Goal: Task Accomplishment & Management: Complete application form

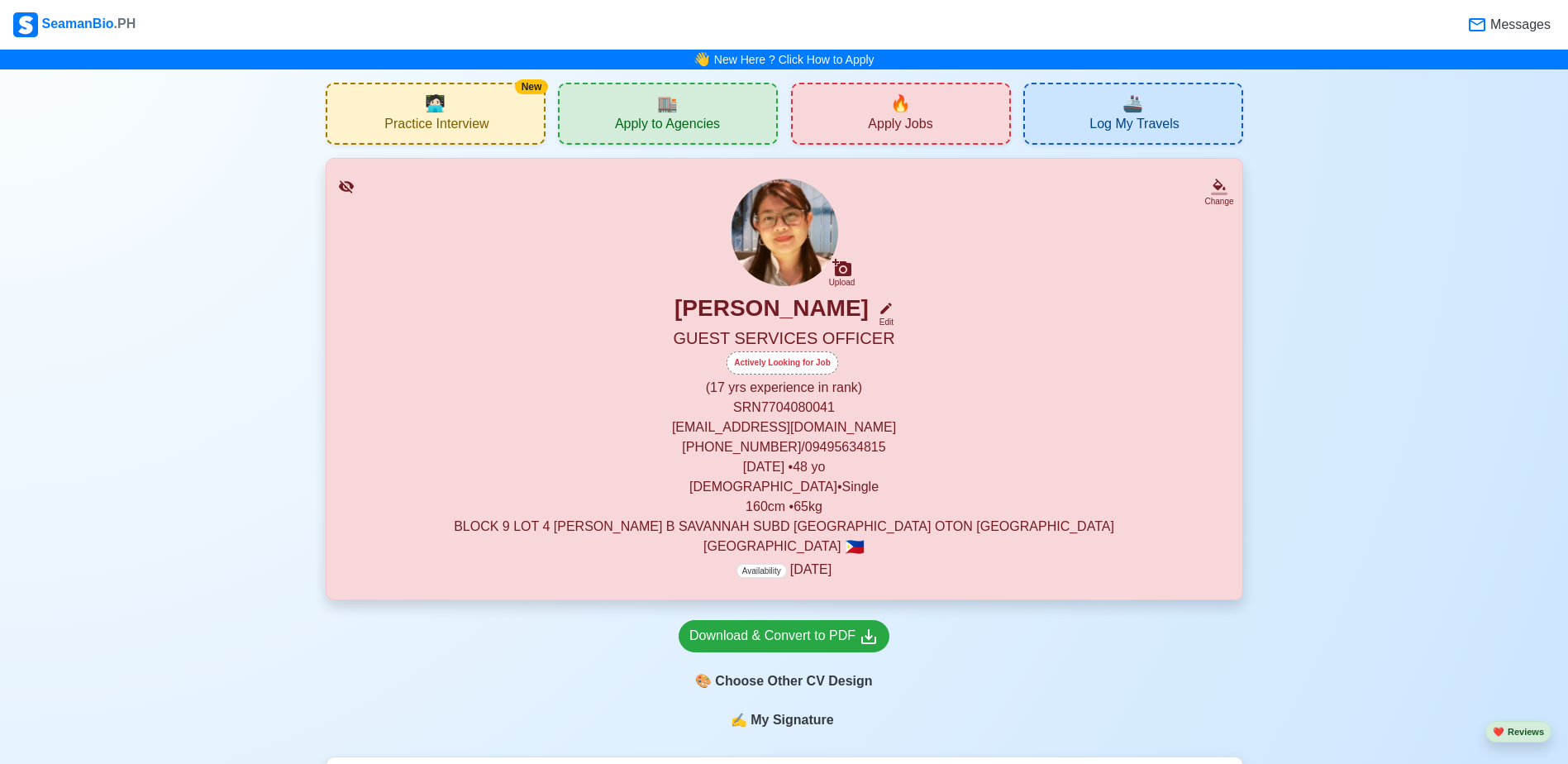
click at [908, 116] on span "Apply Jobs" at bounding box center [899, 126] width 64 height 21
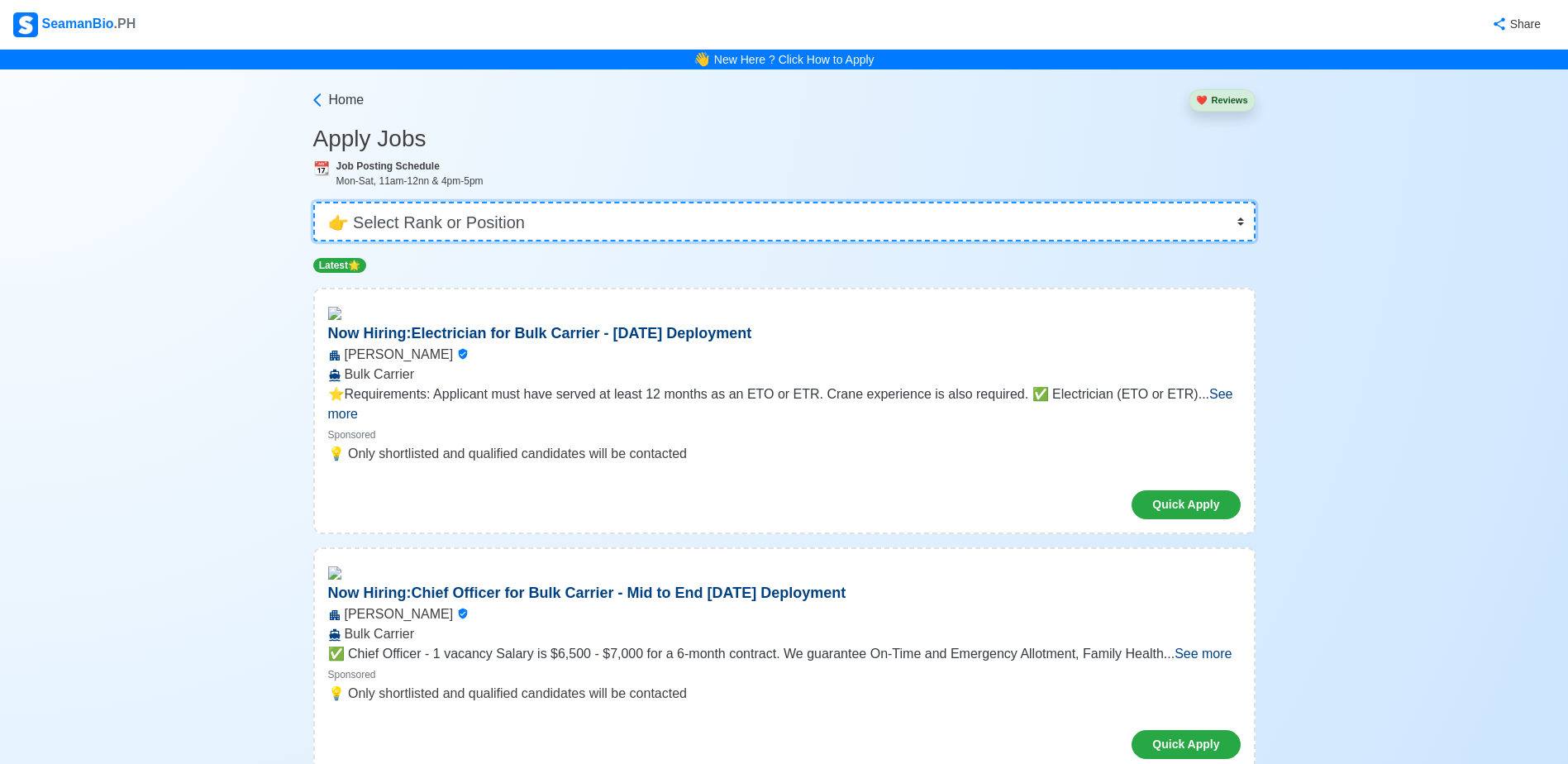
click at [1051, 208] on select "👉 Select Rank or Position Master Chief Officer 2nd Officer 3rd Officer Junior O…" at bounding box center [784, 222] width 942 height 40
select select "Others"
click at [319, 202] on select "👉 Select Rank or Position Master Chief Officer 2nd Officer 3rd Officer Junior O…" at bounding box center [784, 222] width 942 height 40
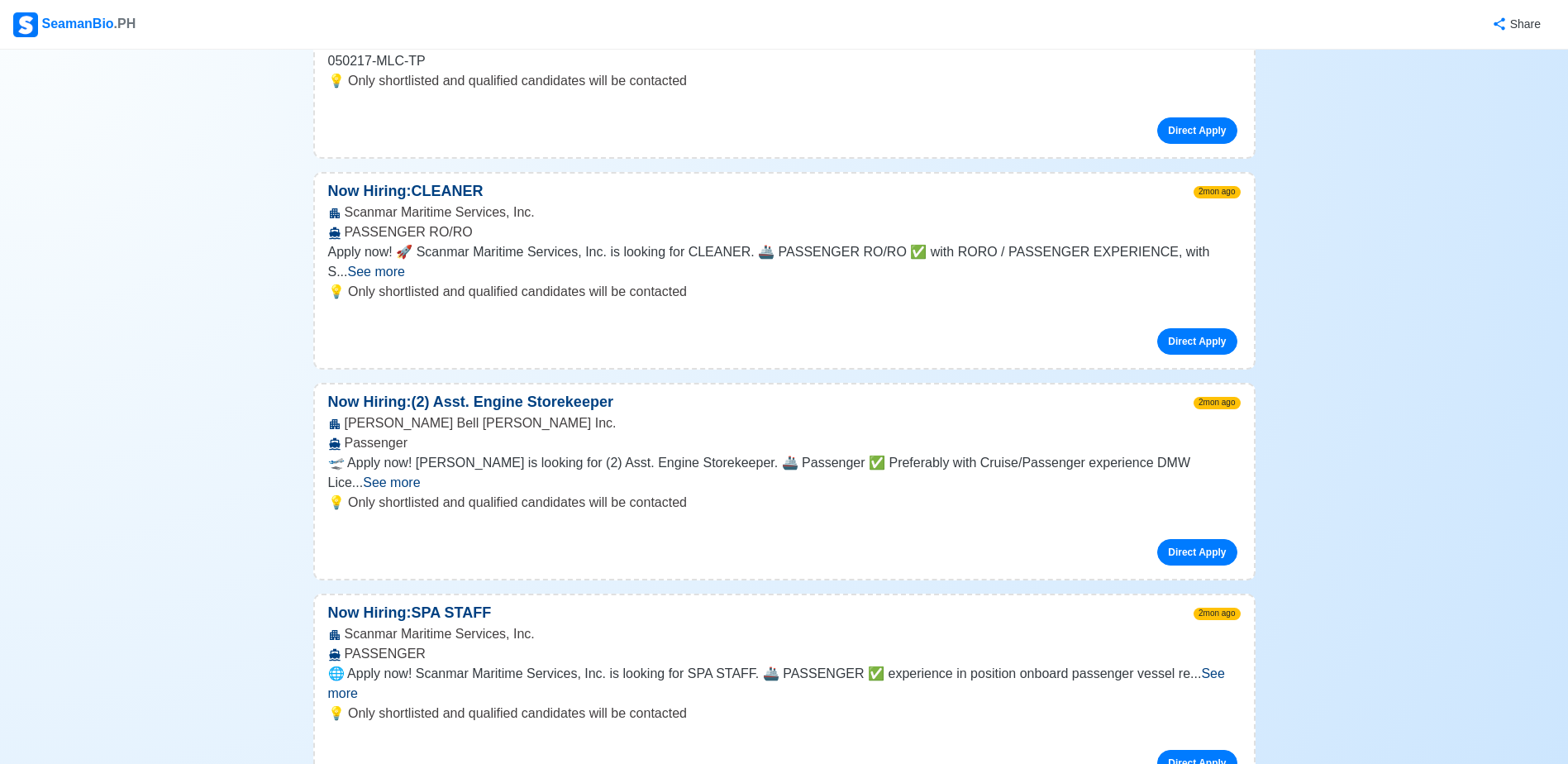
scroll to position [5541, 0]
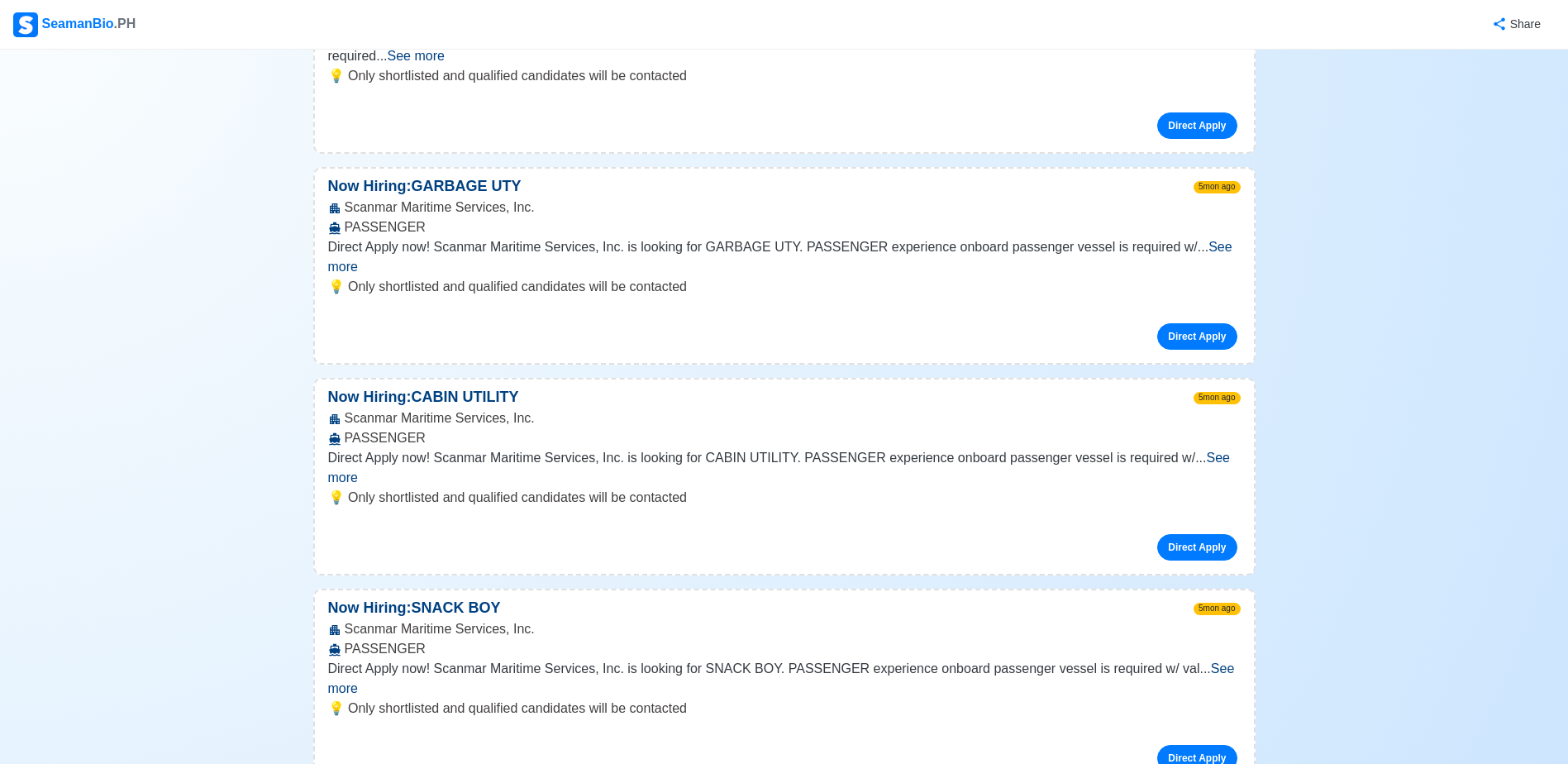
scroll to position [20508, 0]
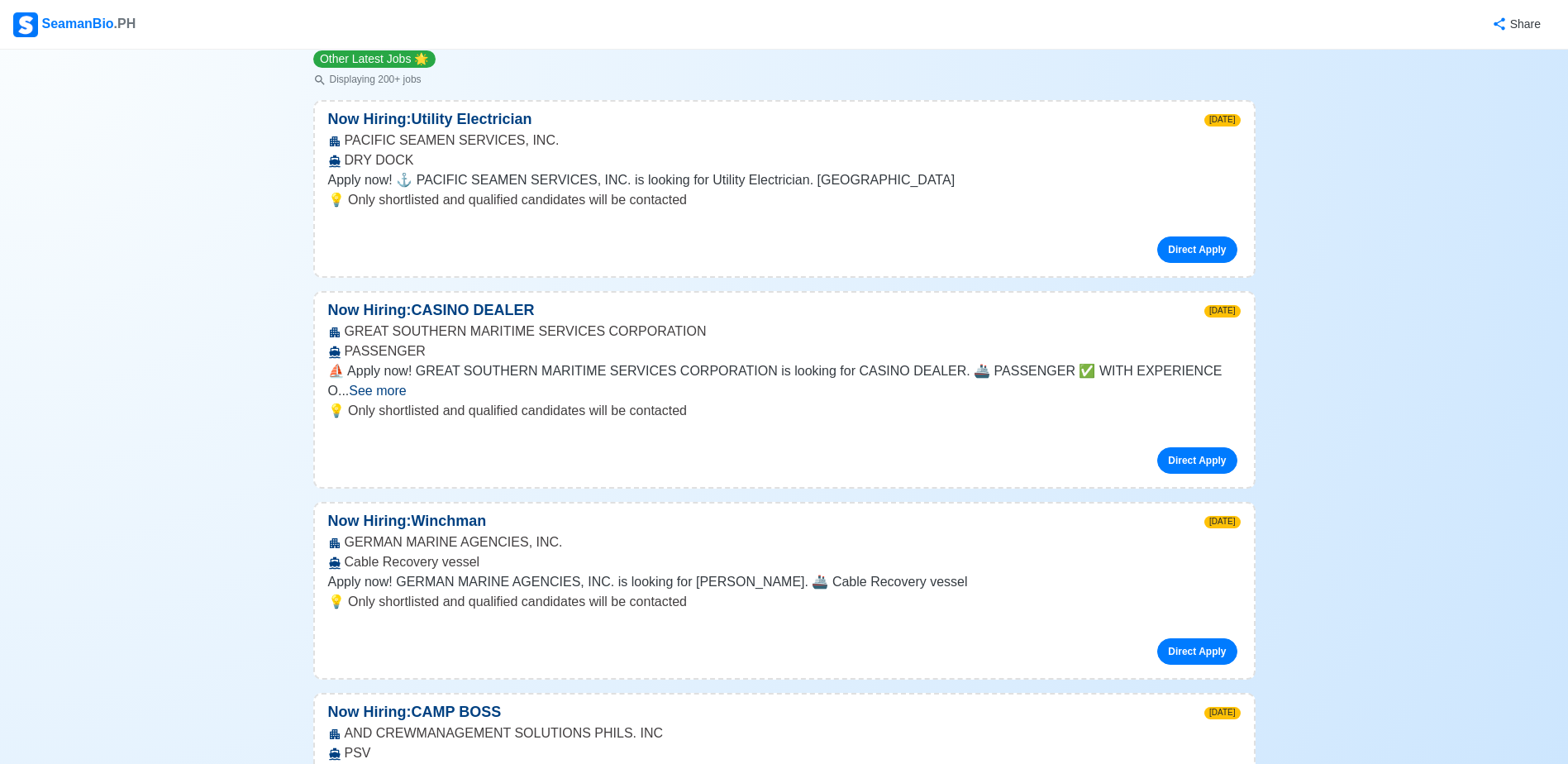
scroll to position [0, 0]
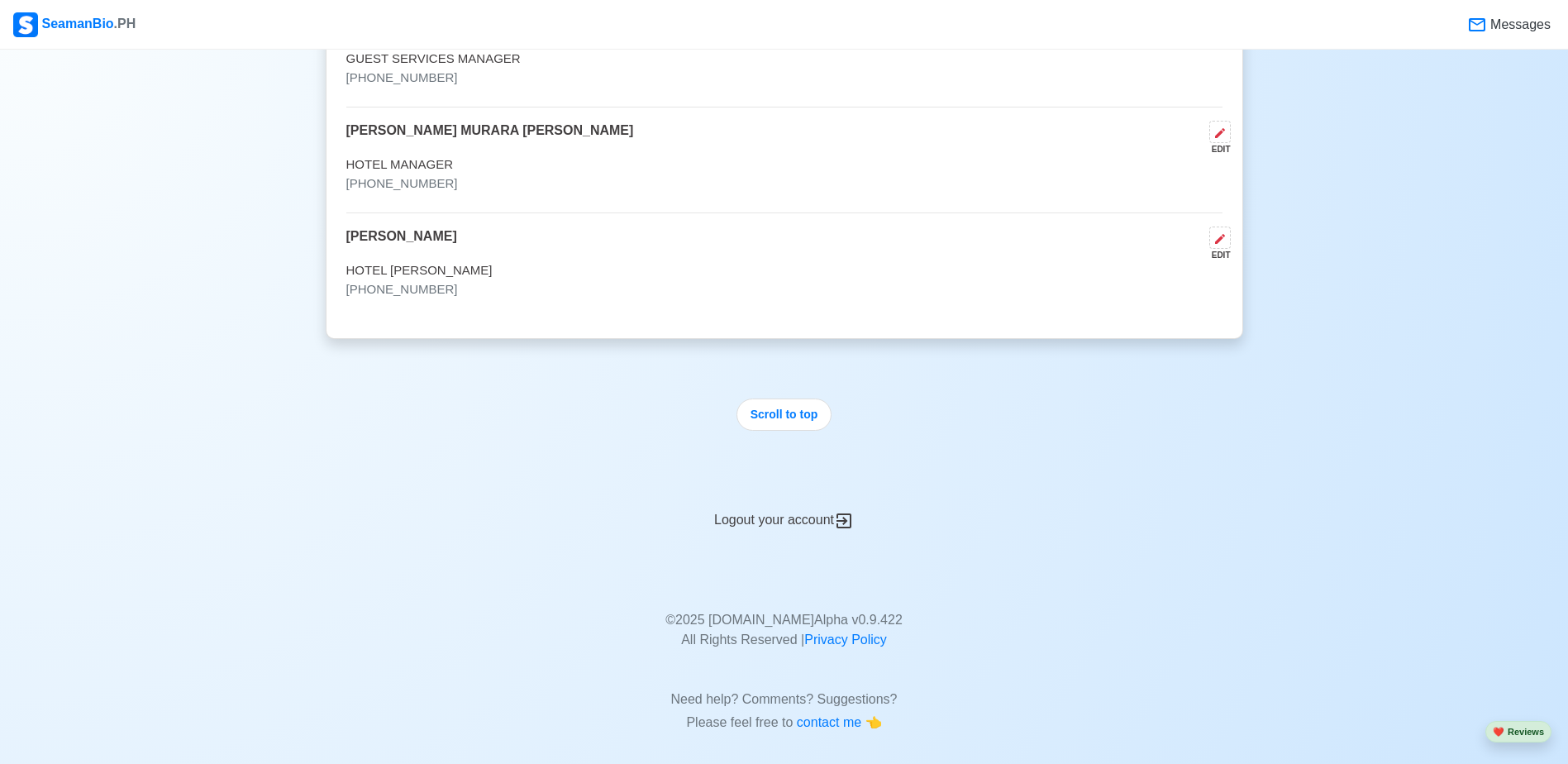
scroll to position [5389, 0]
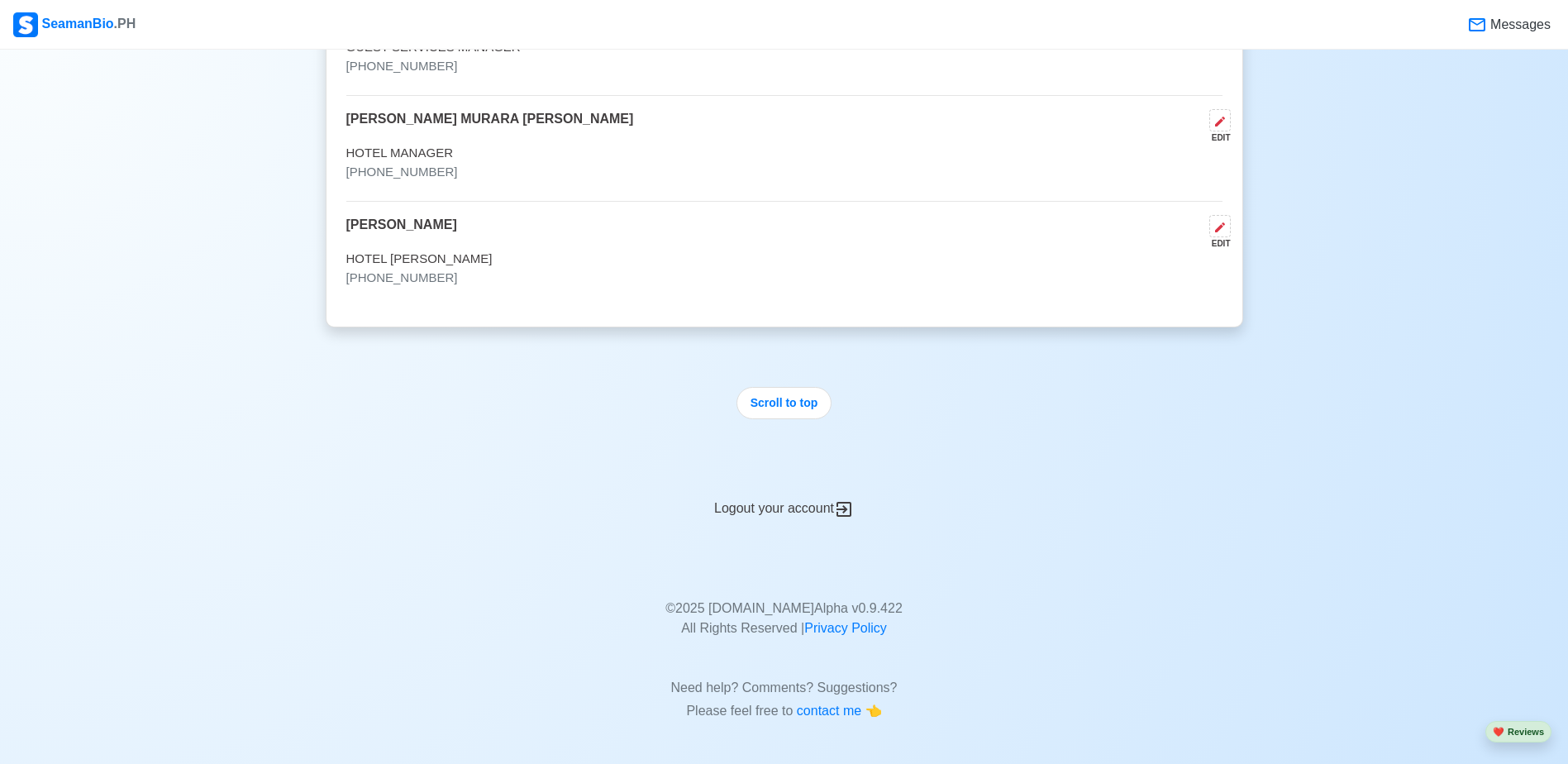
click at [845, 514] on icon at bounding box center [844, 509] width 20 height 20
